Goal: Information Seeking & Learning: Learn about a topic

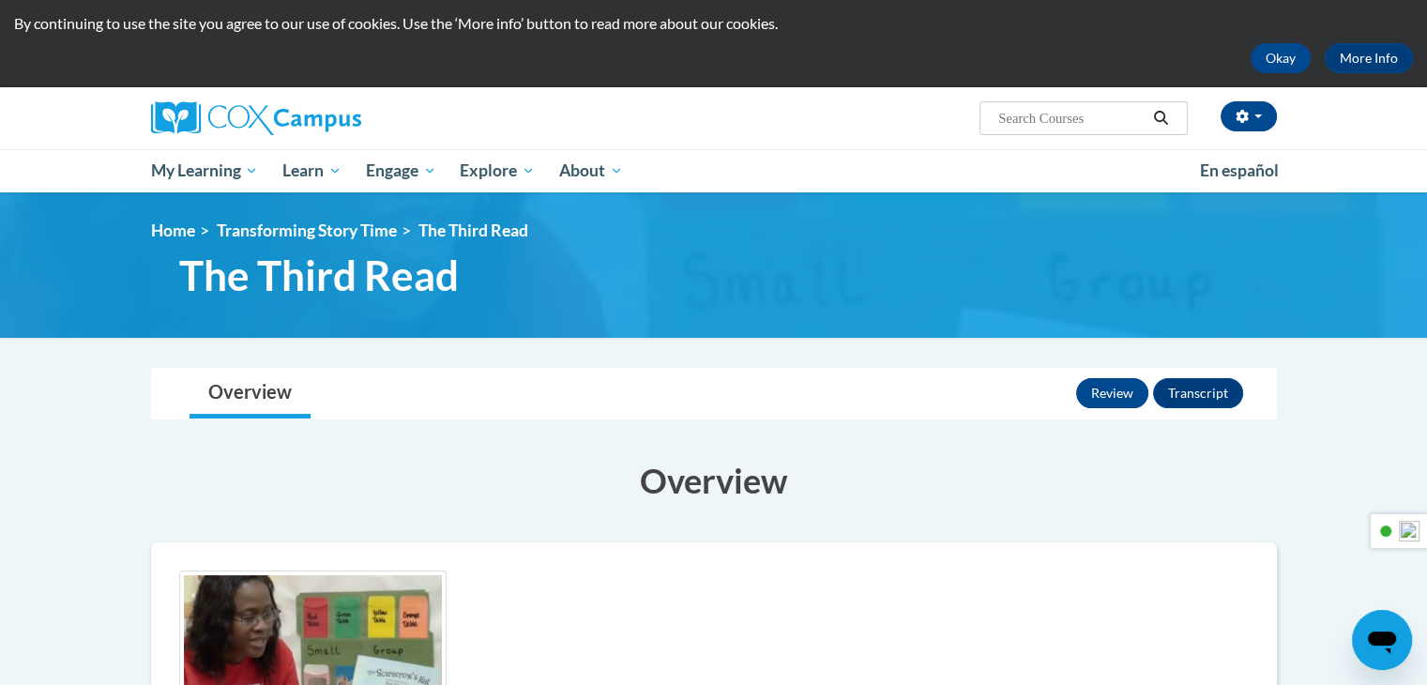
scroll to position [94, 0]
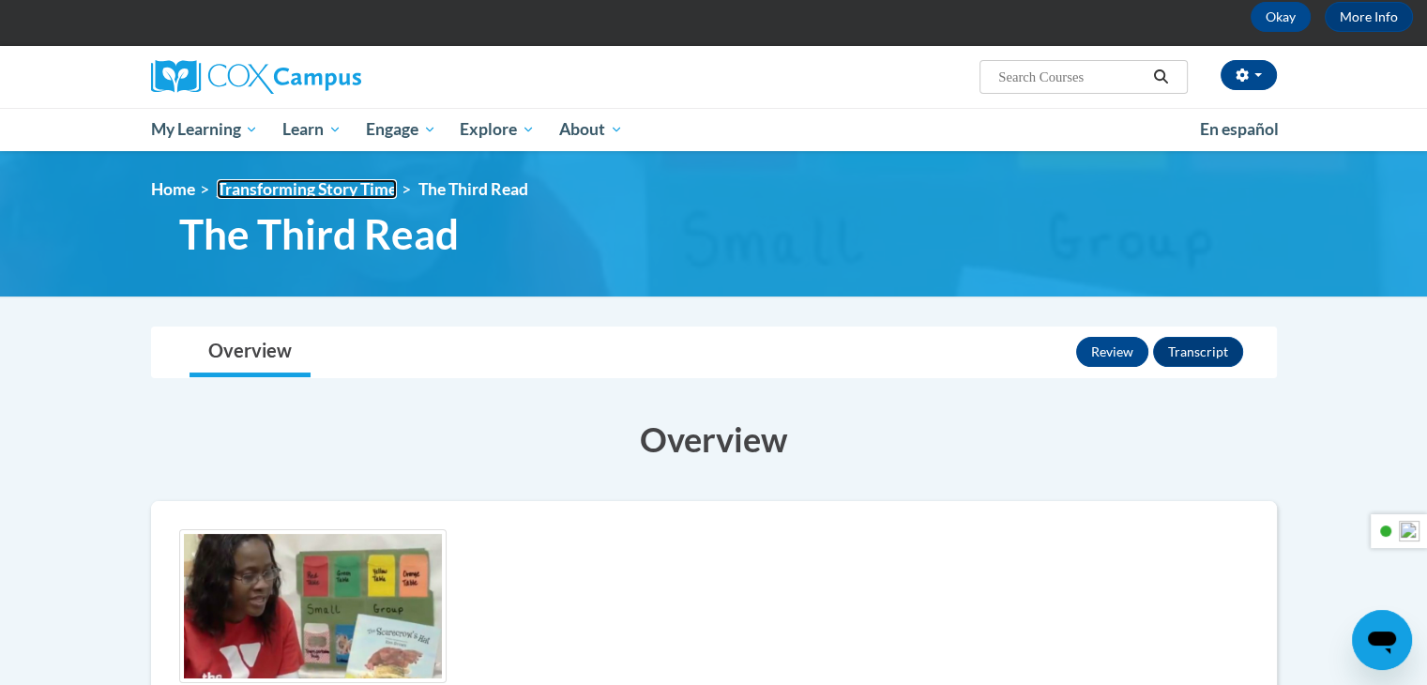
click at [352, 189] on link "Transforming Story Time" at bounding box center [307, 189] width 180 height 20
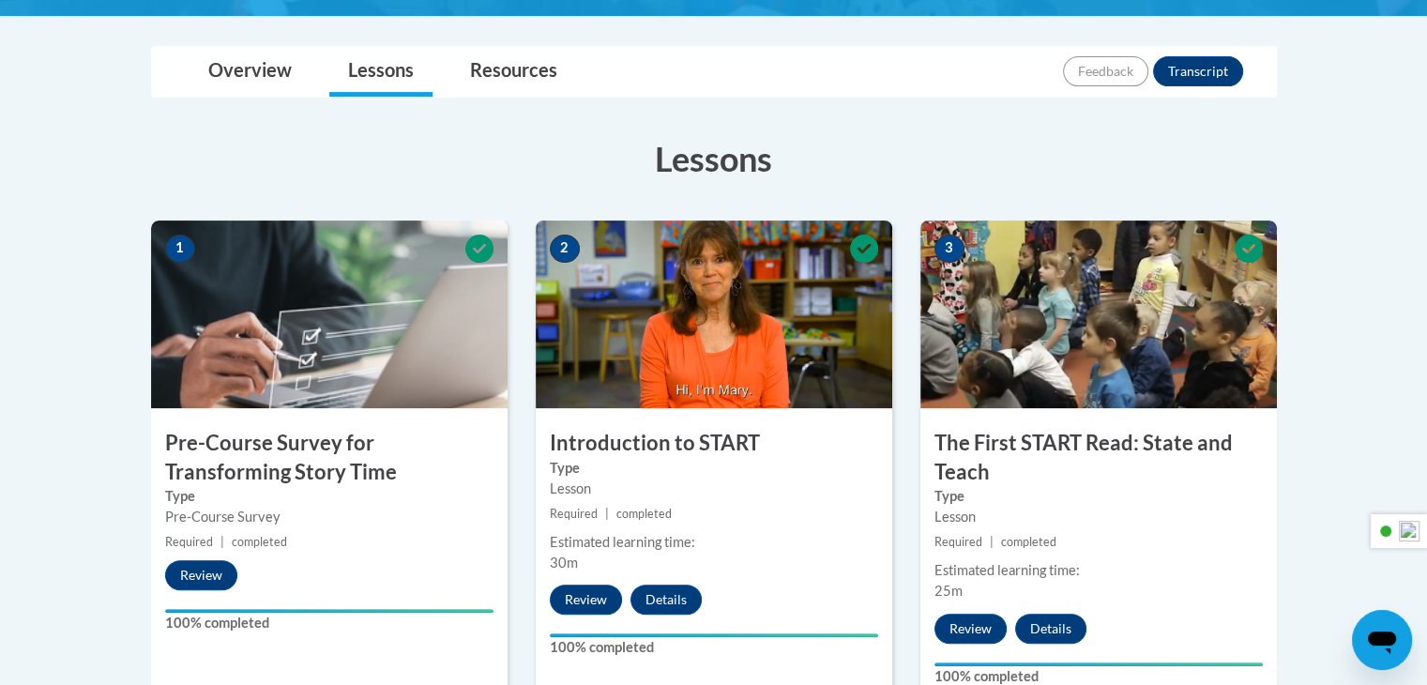
scroll to position [469, 0]
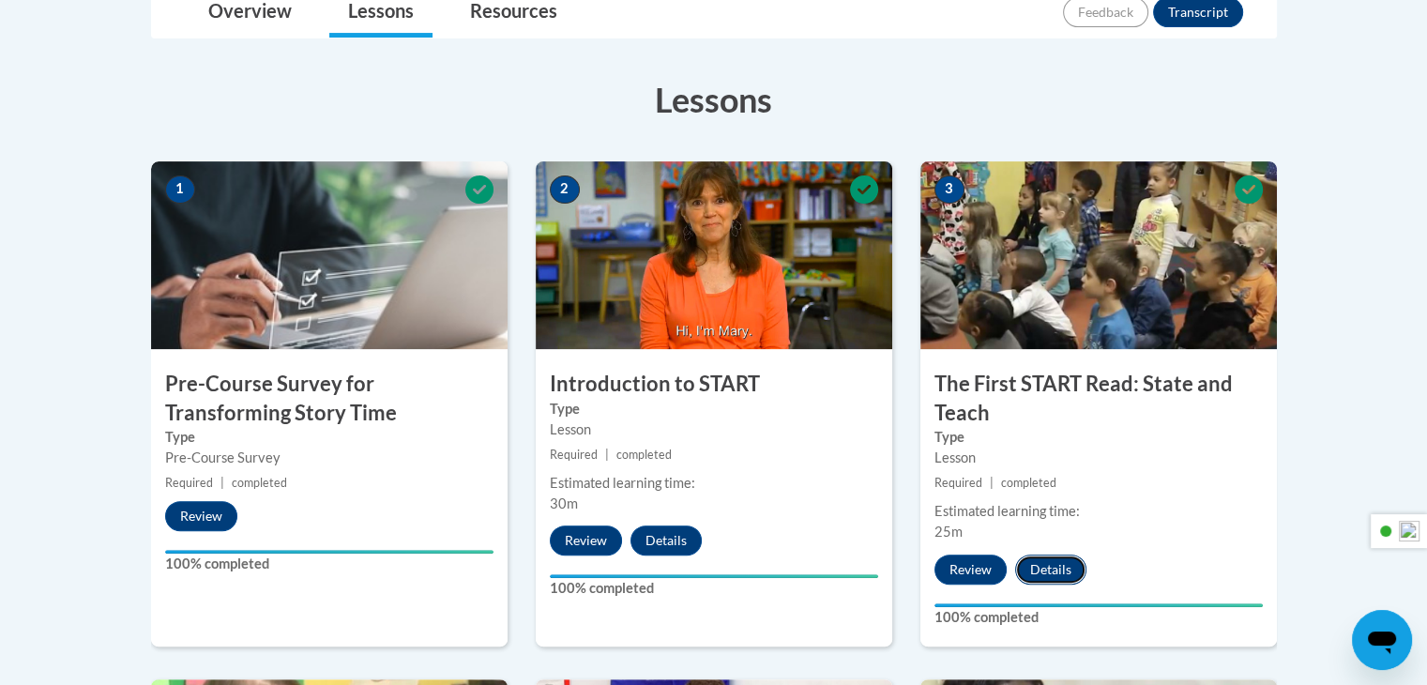
click at [1054, 567] on button "Details" at bounding box center [1050, 569] width 71 height 30
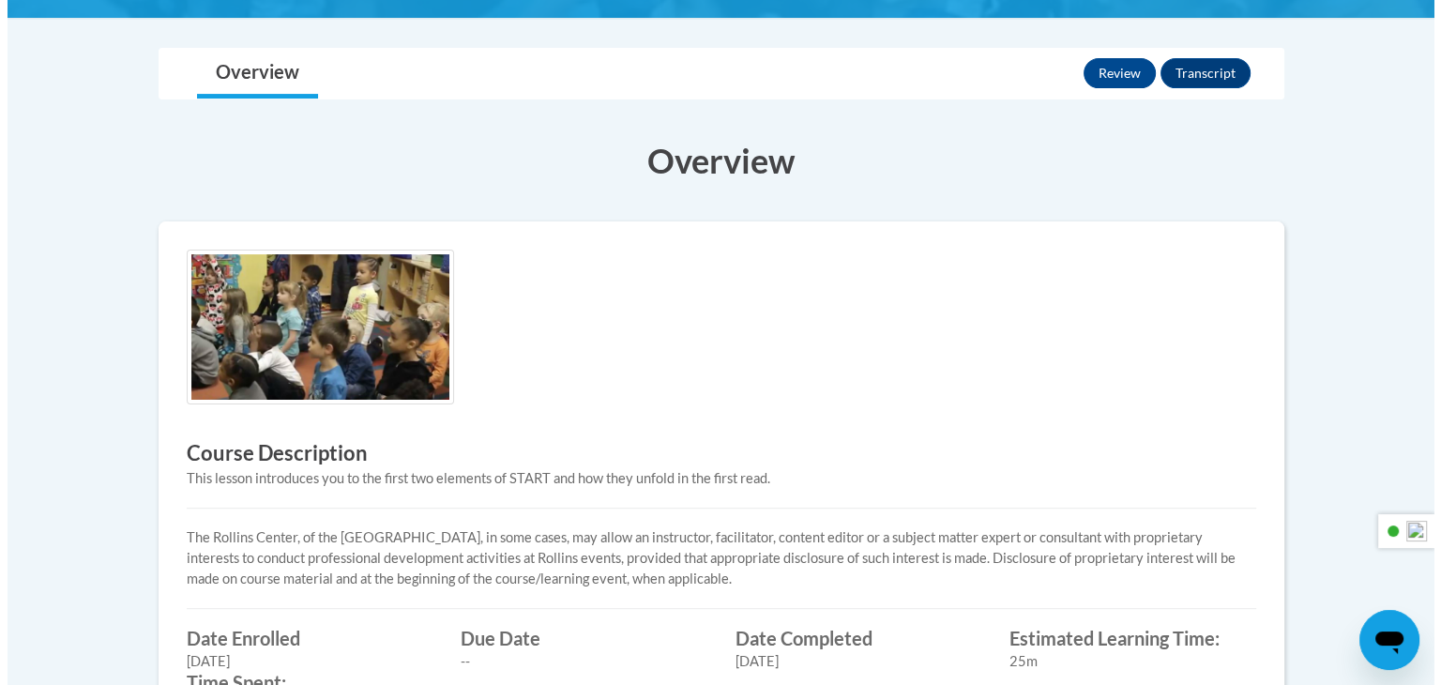
scroll to position [375, 0]
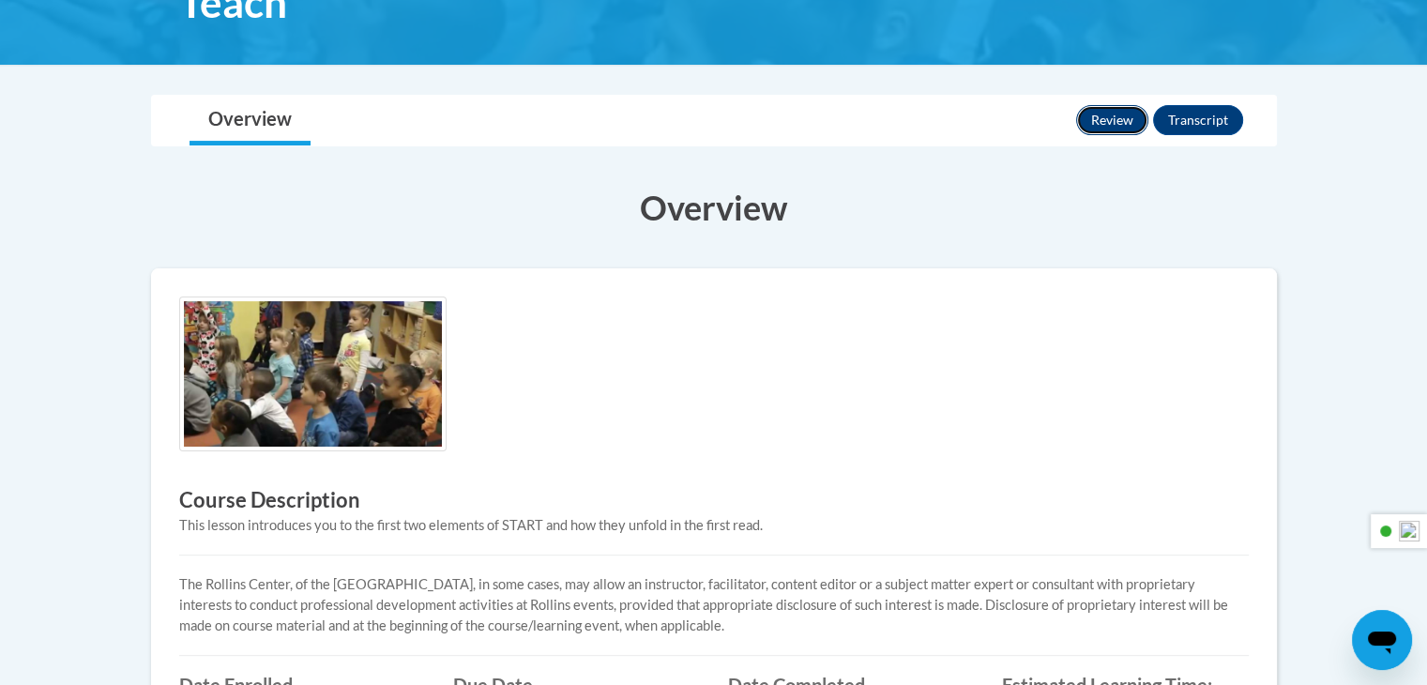
click at [1123, 125] on button "Review" at bounding box center [1112, 120] width 72 height 30
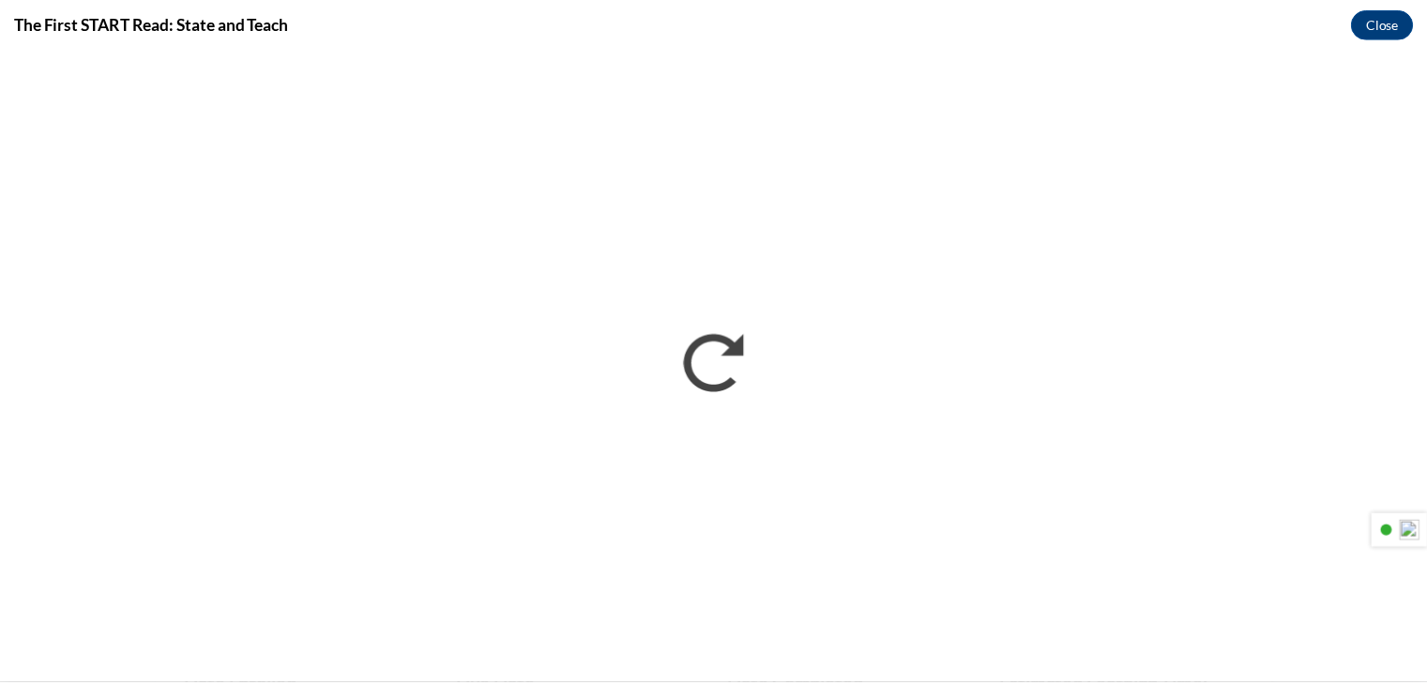
scroll to position [0, 0]
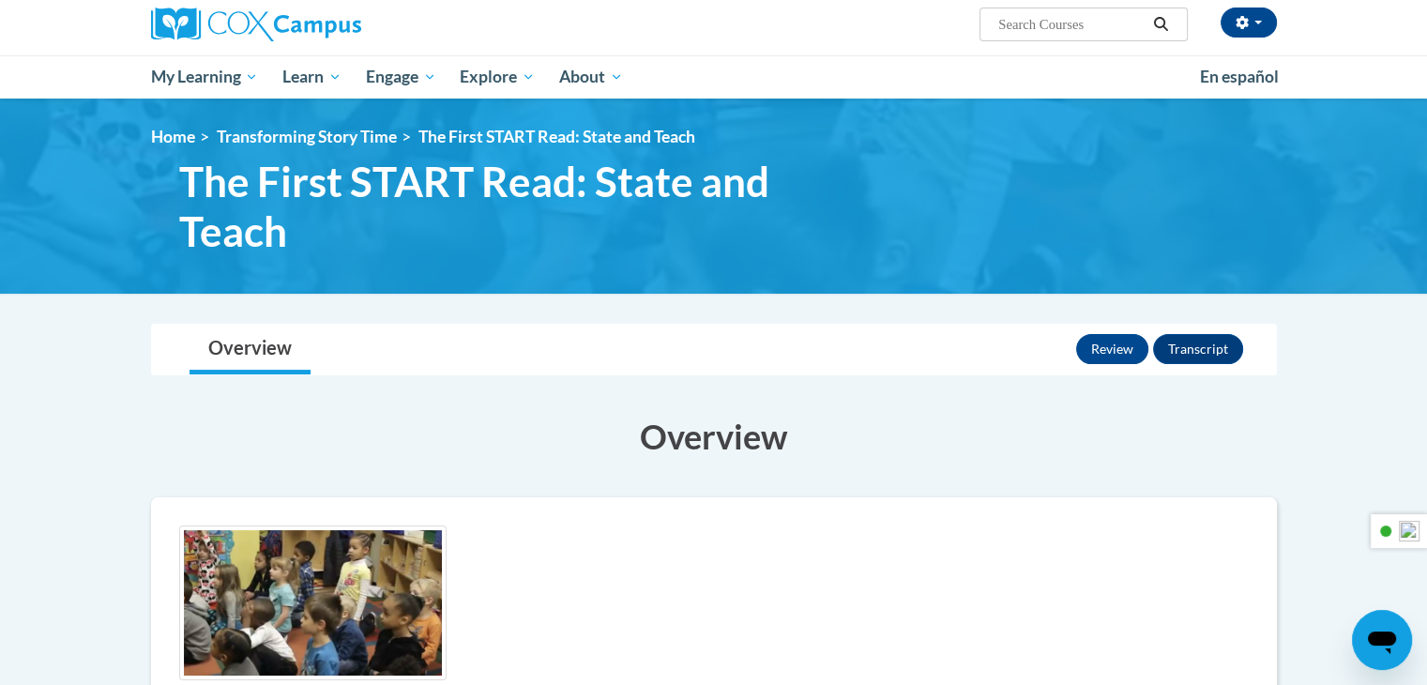
scroll to position [94, 0]
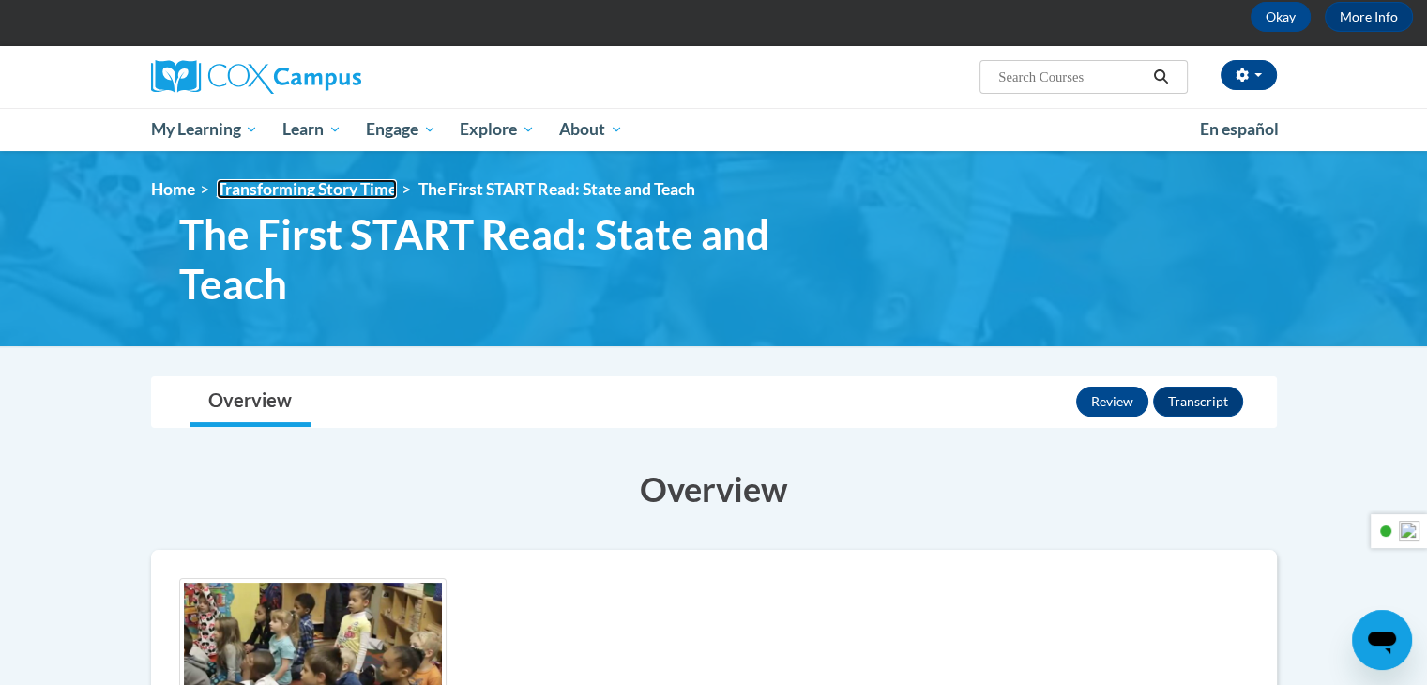
click at [257, 185] on link "Transforming Story Time" at bounding box center [307, 189] width 180 height 20
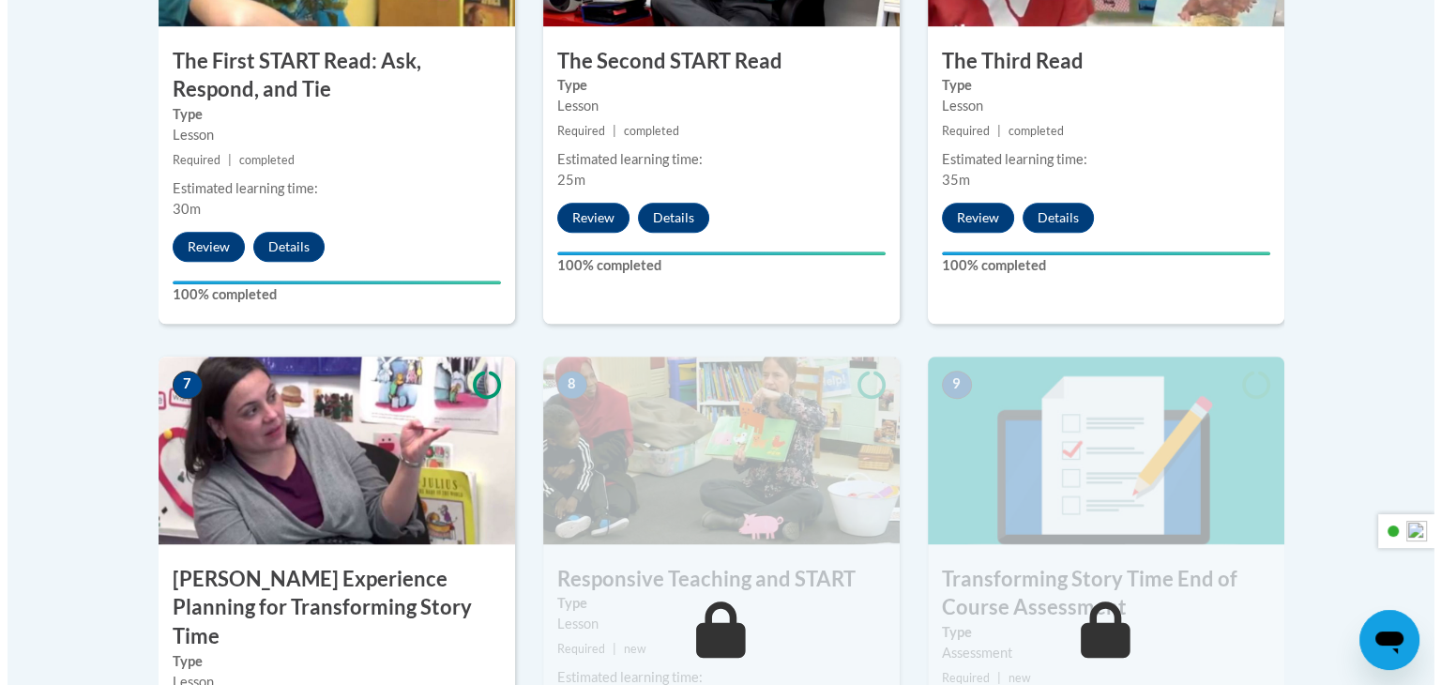
scroll to position [1313, 0]
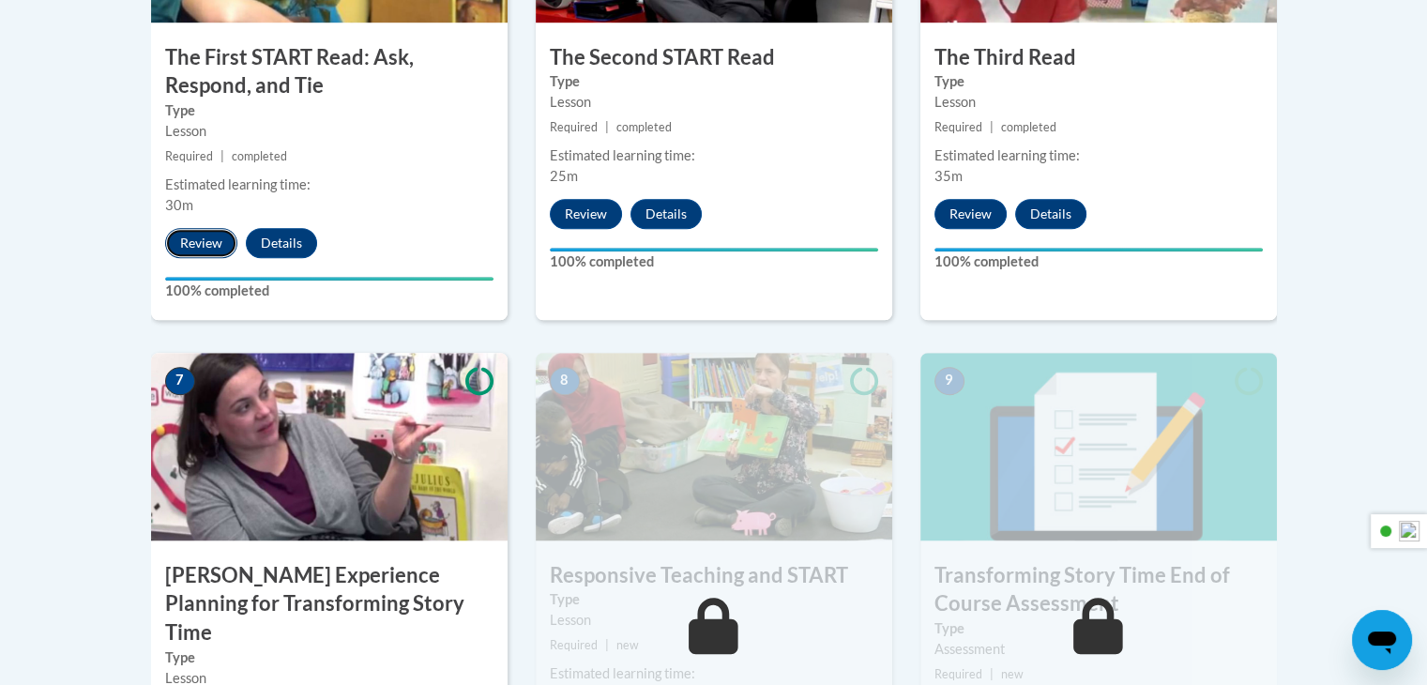
click at [218, 246] on button "Review" at bounding box center [201, 243] width 72 height 30
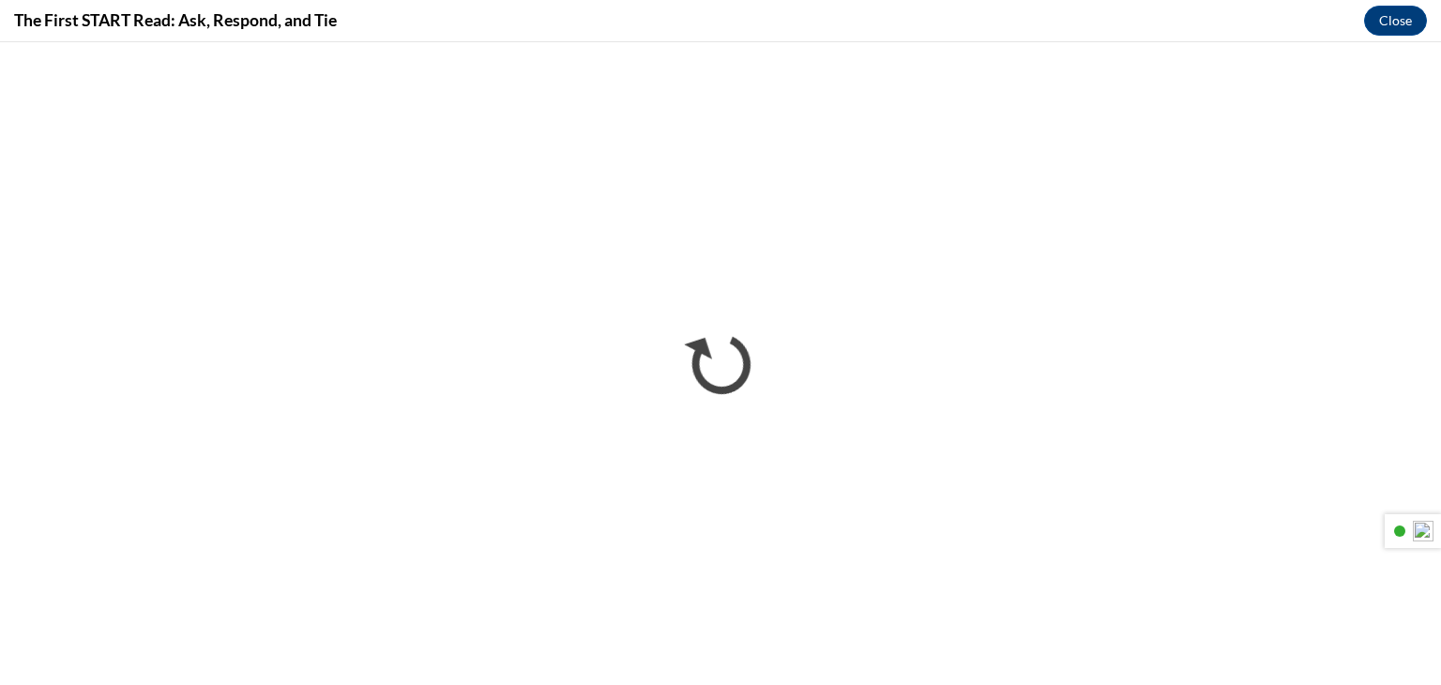
scroll to position [0, 0]
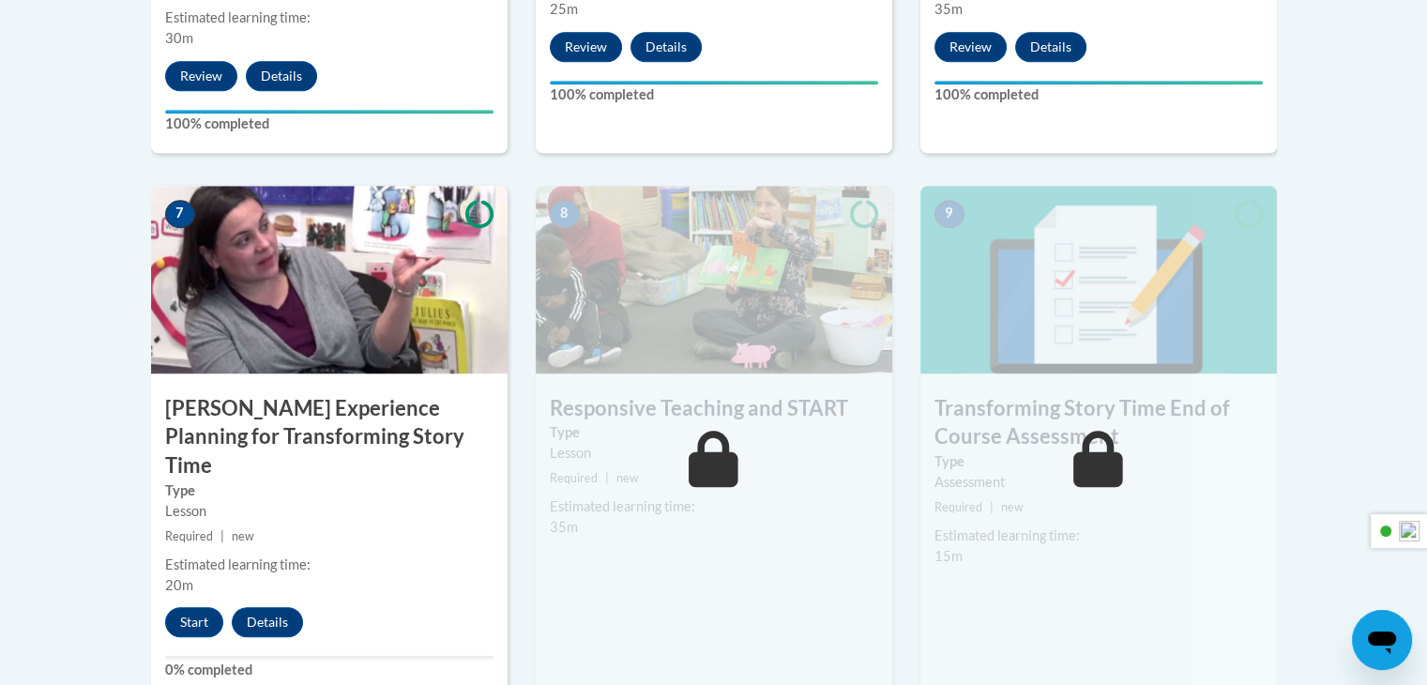
scroll to position [1688, 0]
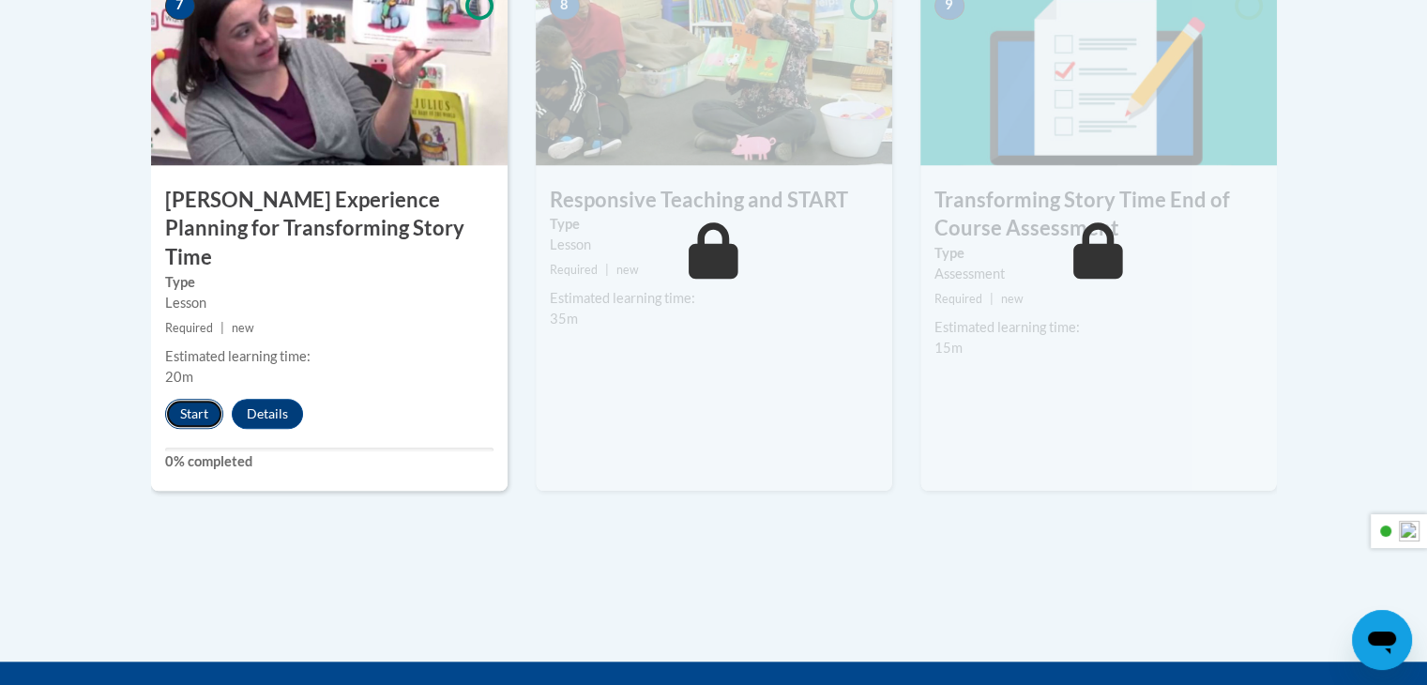
click at [182, 399] on button "Start" at bounding box center [194, 414] width 58 height 30
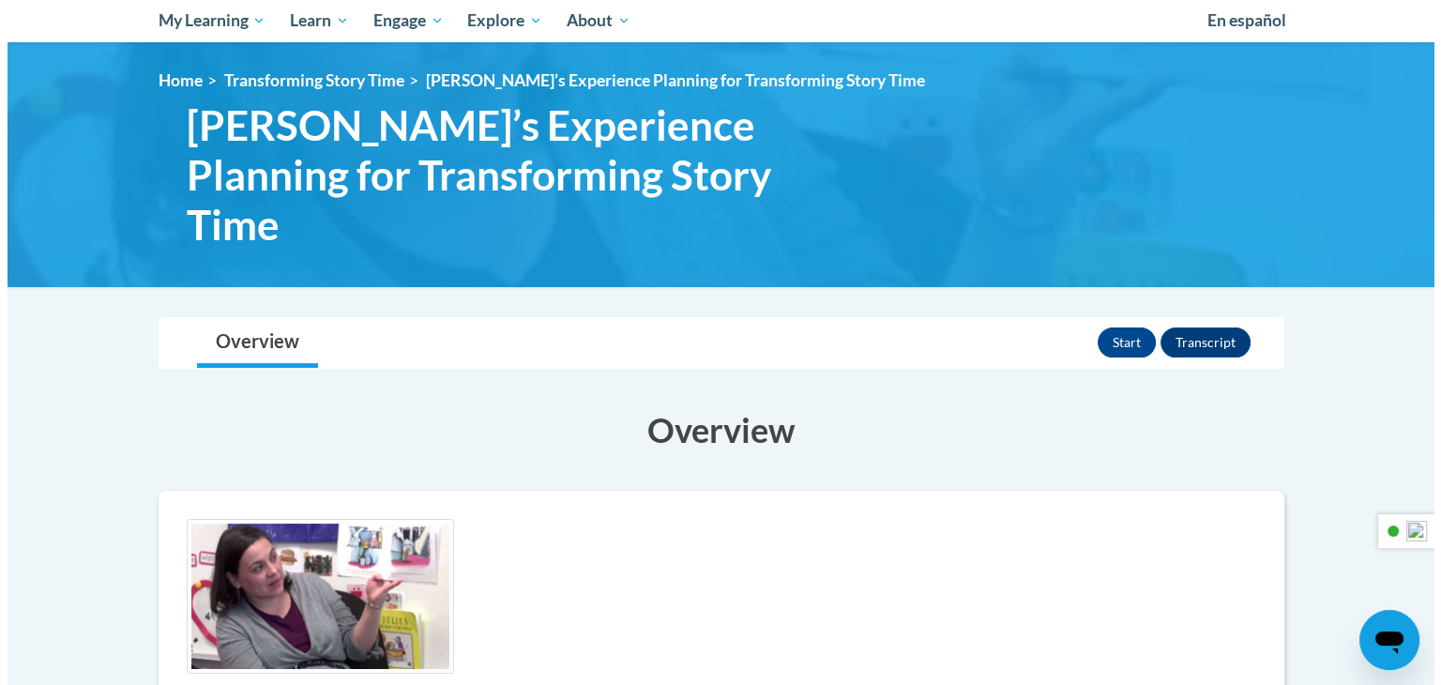
scroll to position [188, 0]
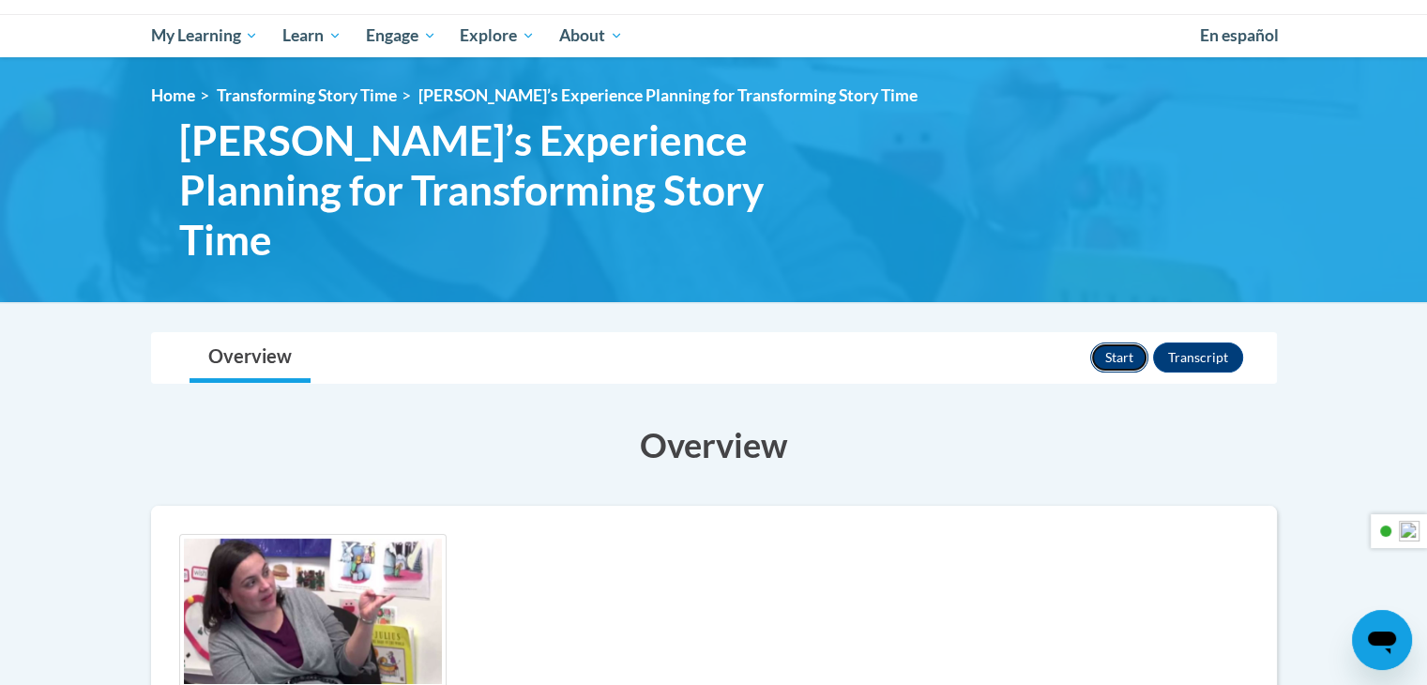
click at [1128, 342] on button "Start" at bounding box center [1119, 357] width 58 height 30
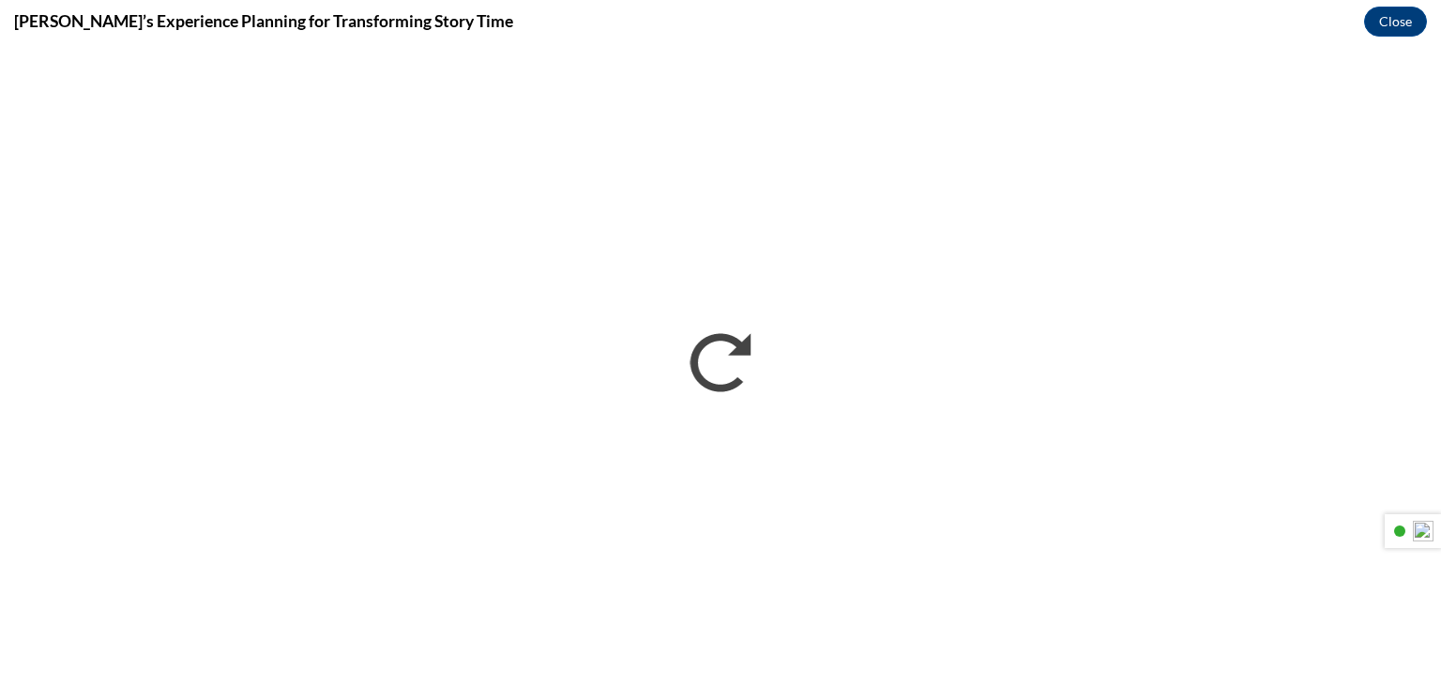
scroll to position [0, 0]
